Goal: Complete application form

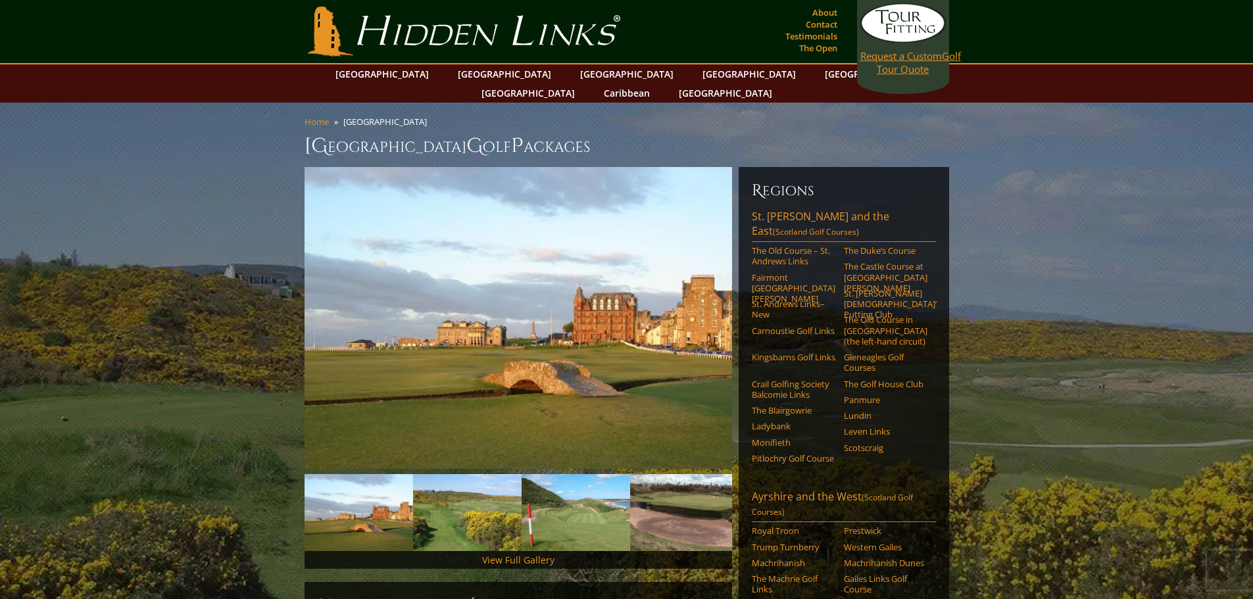
click at [894, 57] on span "Request a Custom" at bounding box center [901, 55] width 82 height 13
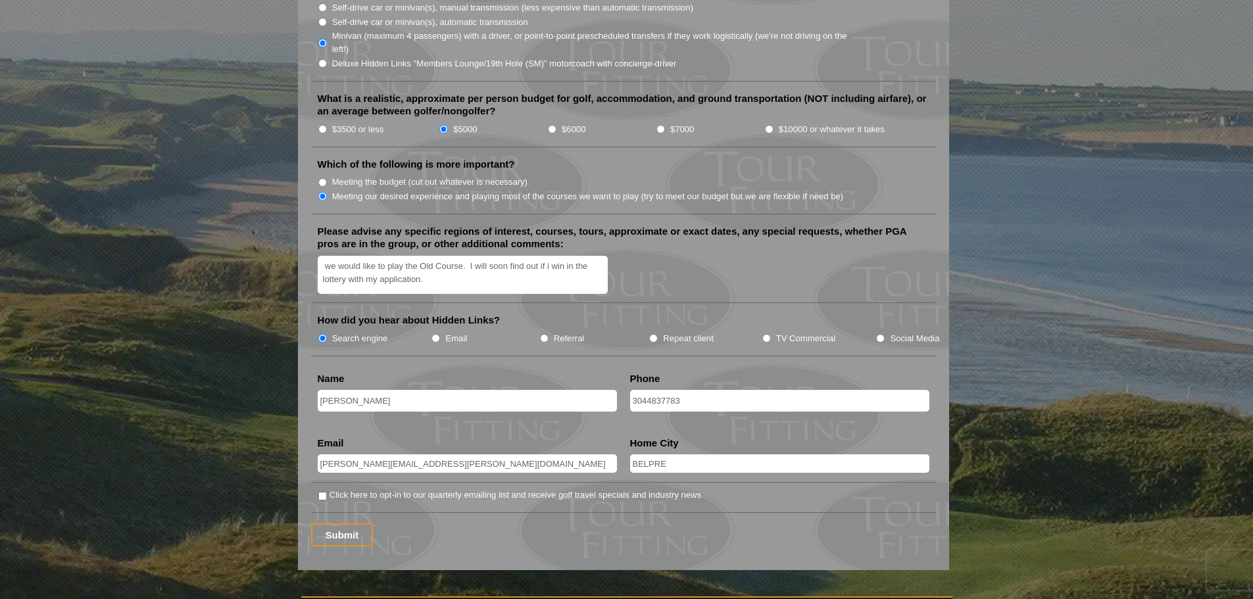
scroll to position [1513, 0]
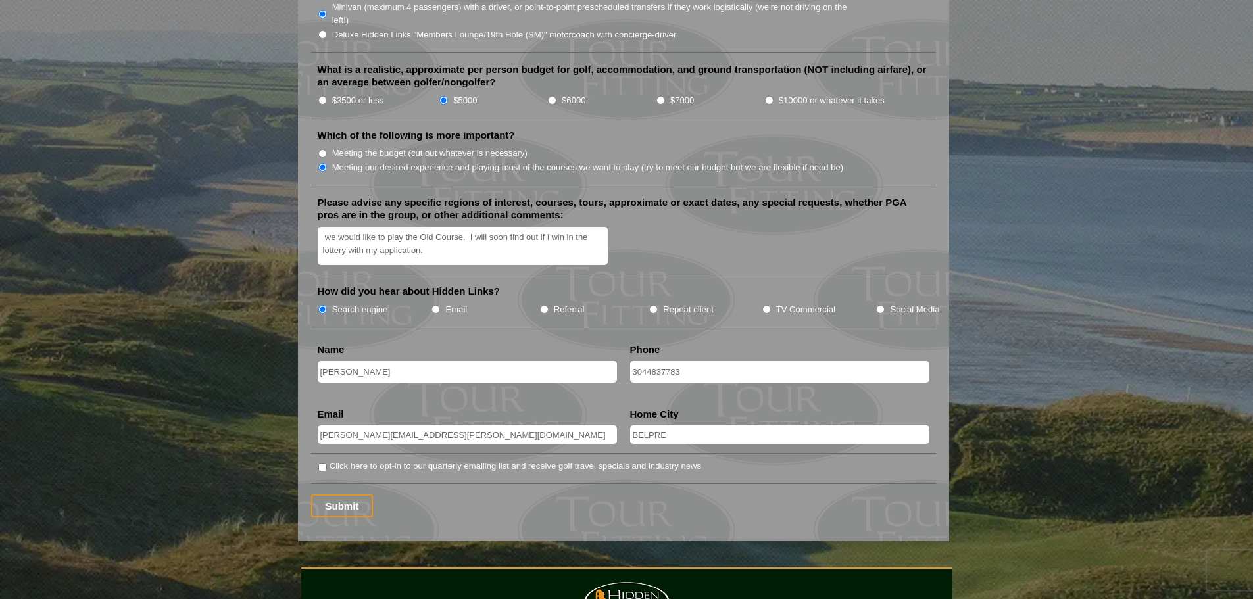
click at [354, 361] on input "BRIAN H MCPHERSON" at bounding box center [467, 372] width 299 height 22
type input "BRIAN MCPHERSON"
click at [321, 463] on input "Click here to opt-in to our quarterly emailing list and receive golf travel spe…" at bounding box center [322, 467] width 9 height 9
checkbox input "true"
click at [328, 495] on input "Submit" at bounding box center [342, 506] width 62 height 23
